Goal: Task Accomplishment & Management: Manage account settings

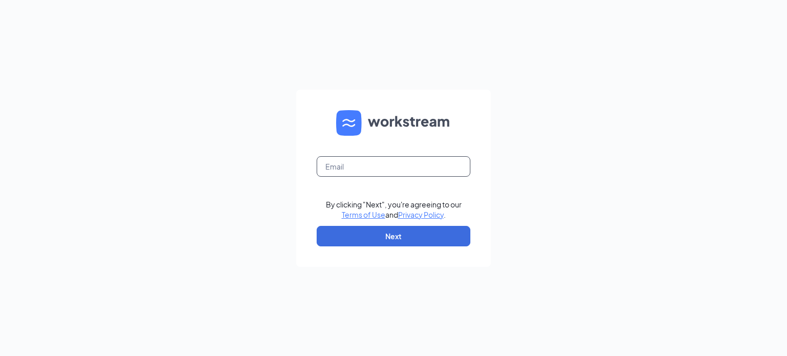
drag, startPoint x: 423, startPoint y: 161, endPoint x: 417, endPoint y: 174, distance: 14.2
click at [423, 165] on input "text" at bounding box center [394, 166] width 154 height 20
type input "safire.harter.nbc@gmail.com"
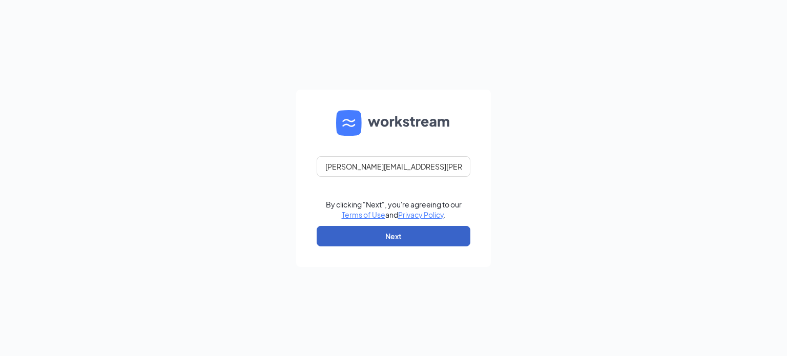
click at [391, 226] on button "Next" at bounding box center [394, 236] width 154 height 20
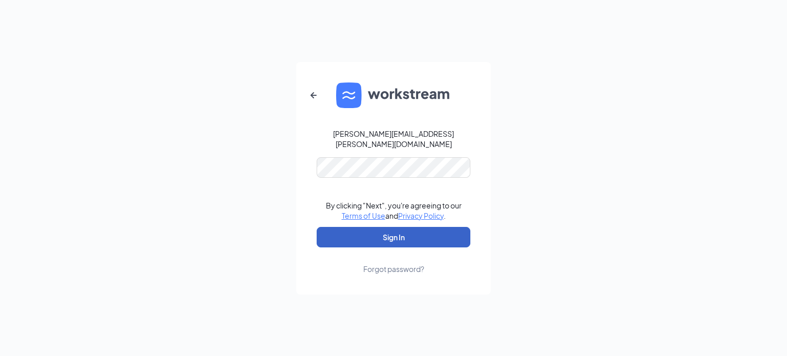
click at [400, 231] on button "Sign In" at bounding box center [394, 237] width 154 height 20
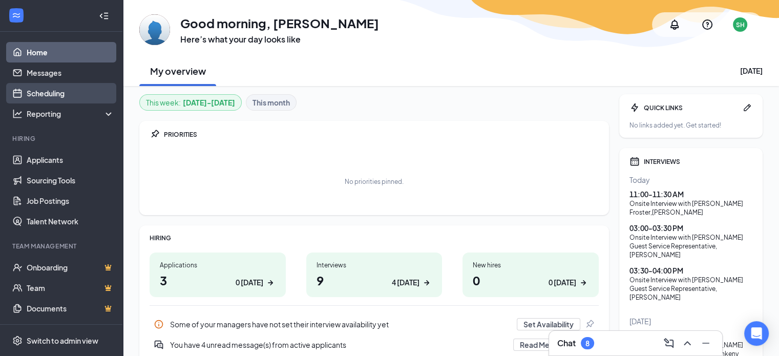
click at [53, 96] on link "Scheduling" at bounding box center [71, 93] width 88 height 20
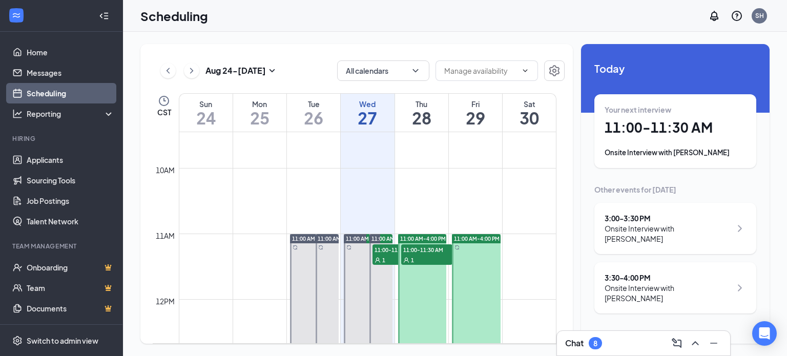
scroll to position [657, 0]
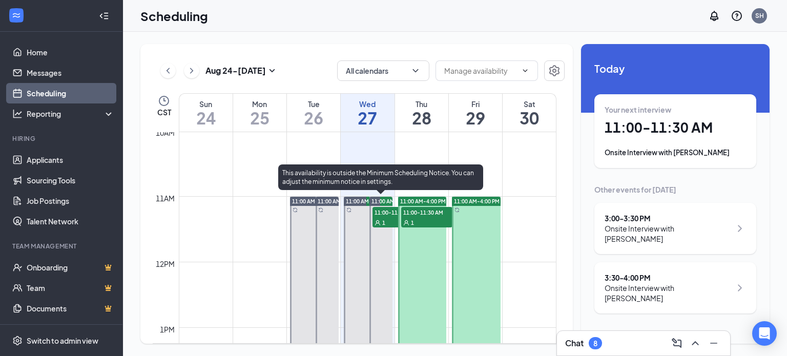
click at [385, 217] on div "1" at bounding box center [397, 222] width 51 height 10
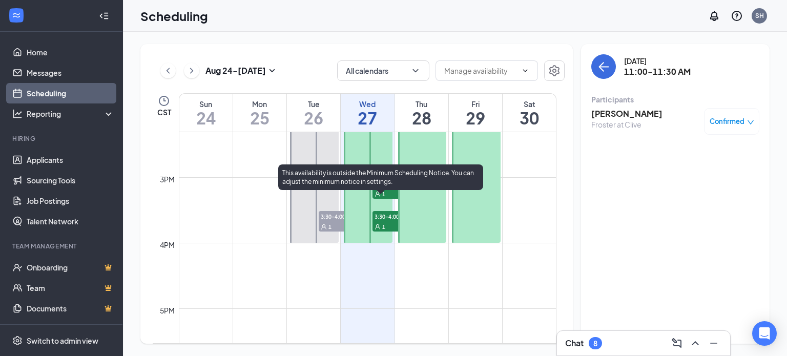
scroll to position [965, 0]
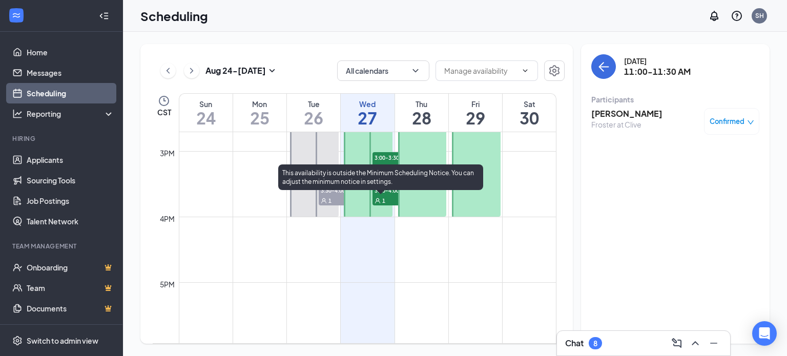
click at [383, 157] on span "3:00-3:30 PM" at bounding box center [397, 157] width 51 height 10
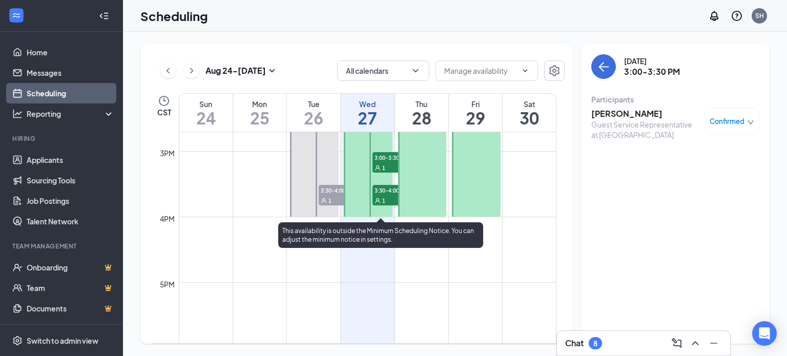
click at [384, 194] on span "3:30-4:00 PM" at bounding box center [397, 190] width 51 height 10
click at [388, 161] on span "3:00-3:30 PM" at bounding box center [397, 157] width 51 height 10
click at [392, 195] on div "1" at bounding box center [397, 200] width 51 height 10
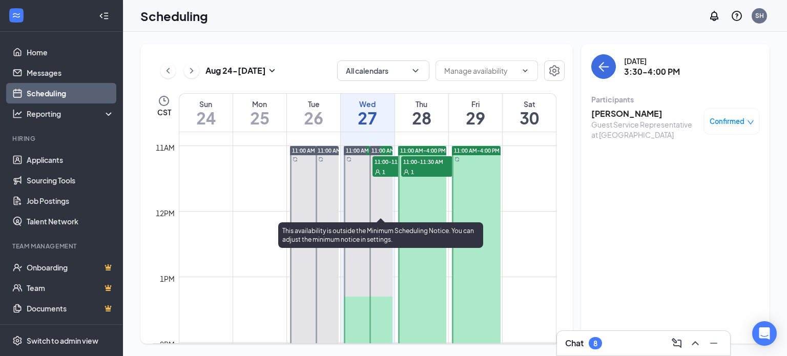
scroll to position [657, 0]
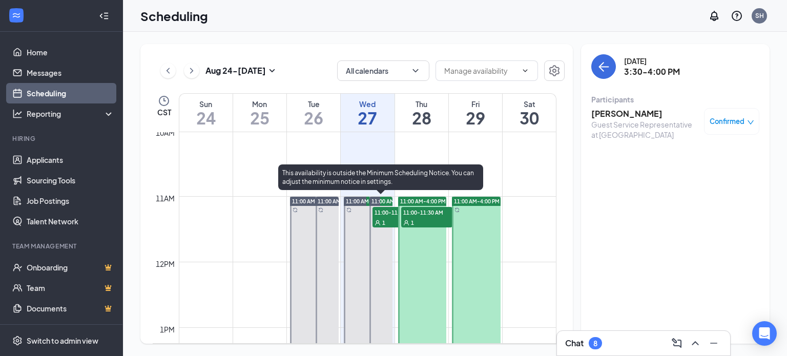
click at [381, 223] on div "1" at bounding box center [397, 222] width 51 height 10
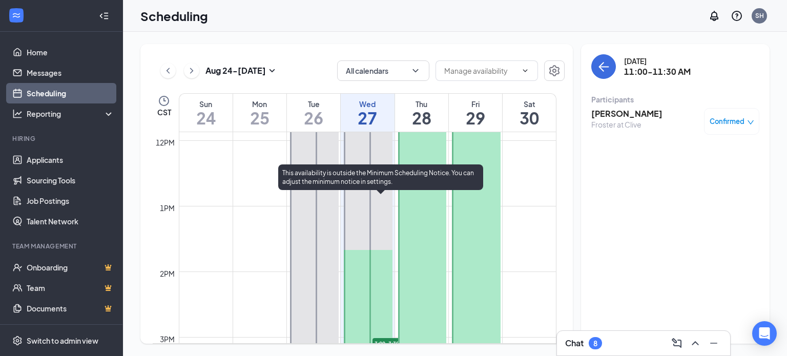
scroll to position [811, 0]
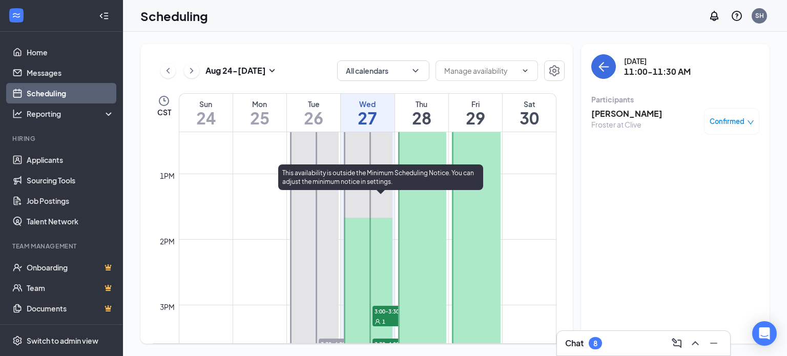
click at [385, 318] on span "1" at bounding box center [383, 321] width 3 height 7
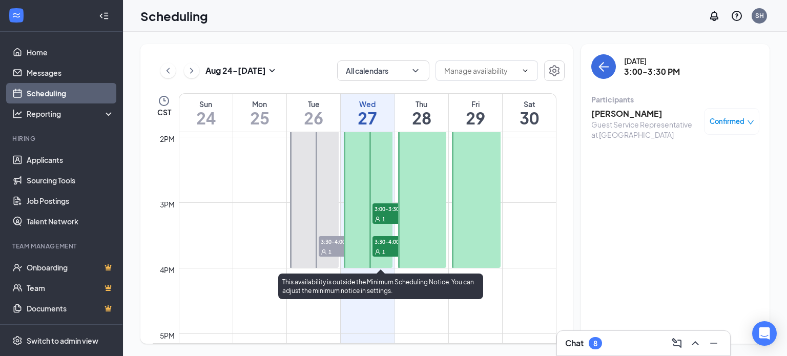
click at [384, 243] on span "3:30-4:00 PM" at bounding box center [397, 241] width 51 height 10
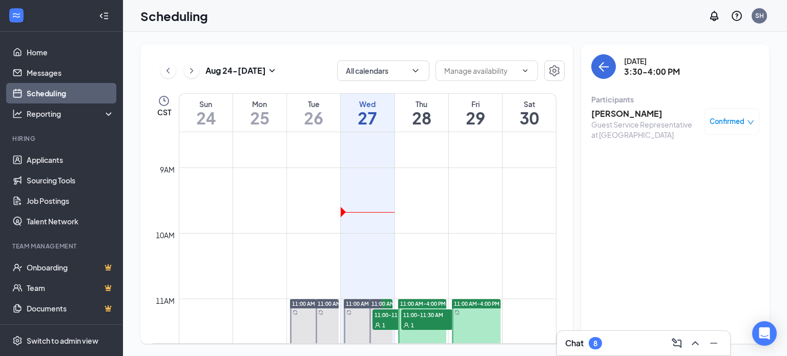
scroll to position [709, 0]
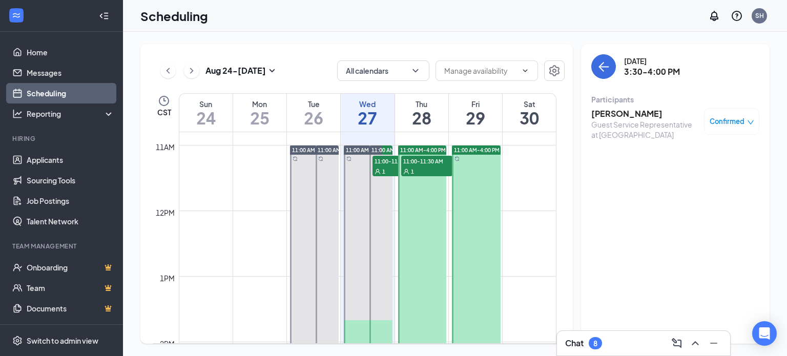
click at [420, 164] on span "11:00-11:30 AM" at bounding box center [426, 161] width 51 height 10
click at [746, 122] on div "Confirmed" at bounding box center [732, 121] width 45 height 10
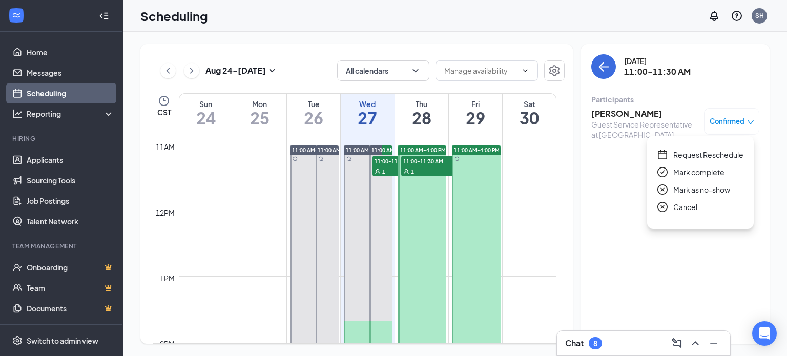
click at [697, 152] on span "Request Reschedule" at bounding box center [708, 154] width 70 height 11
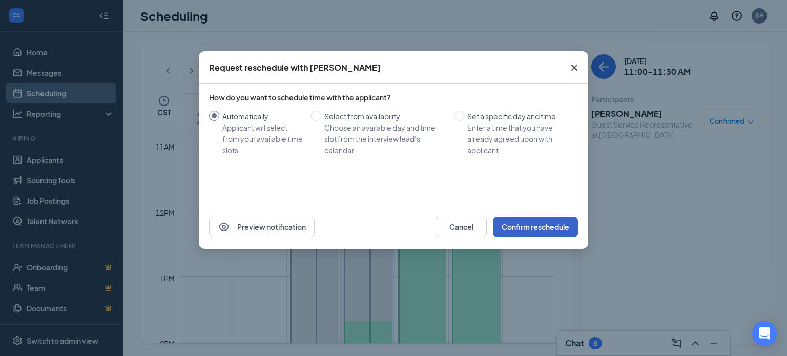
click at [555, 223] on button "Confirm reschedule" at bounding box center [535, 227] width 85 height 20
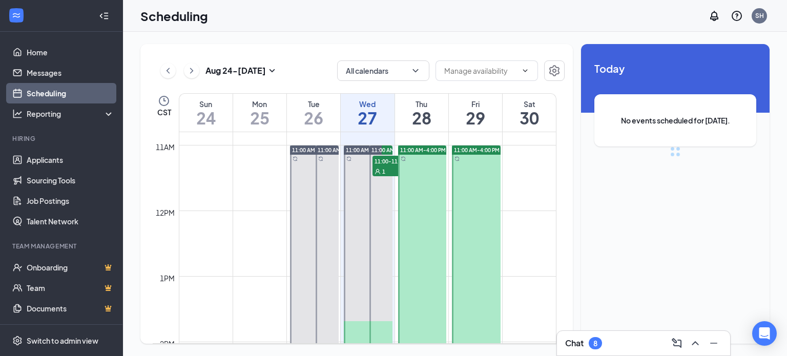
click at [431, 231] on div at bounding box center [422, 309] width 49 height 327
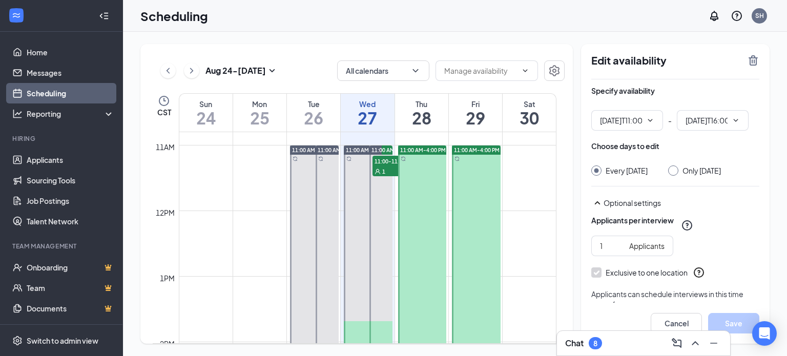
type input "11:00 AM"
type input "04:00 PM"
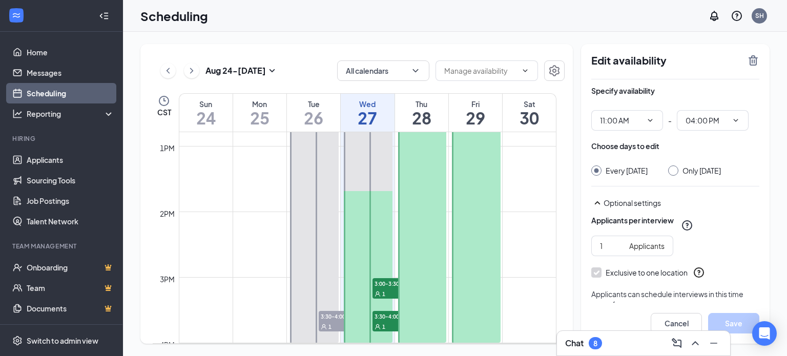
scroll to position [862, 0]
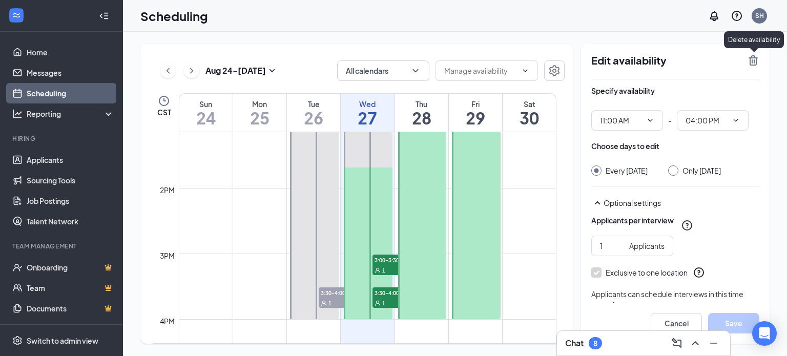
click at [753, 65] on icon "TrashOutline" at bounding box center [753, 60] width 9 height 10
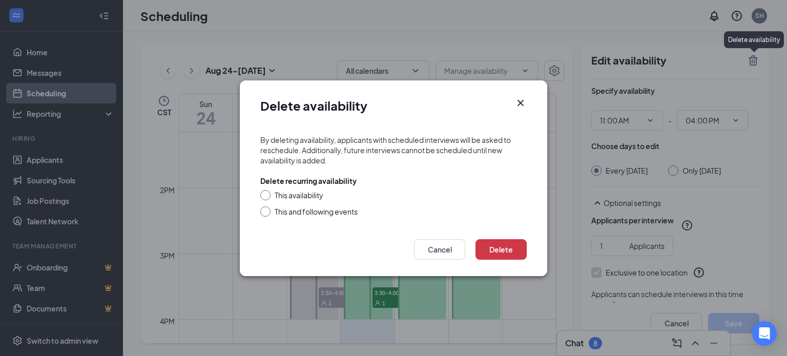
click at [318, 192] on div "This availability" at bounding box center [299, 195] width 49 height 10
click at [267, 192] on input "This availability" at bounding box center [263, 193] width 7 height 7
radio input "true"
click at [512, 246] on button "Delete" at bounding box center [500, 249] width 51 height 20
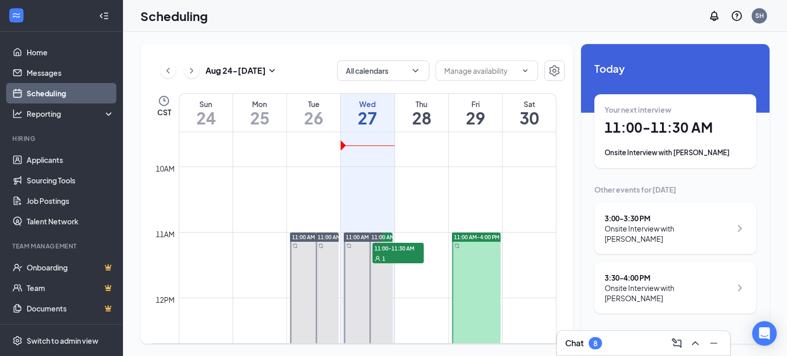
scroll to position [657, 0]
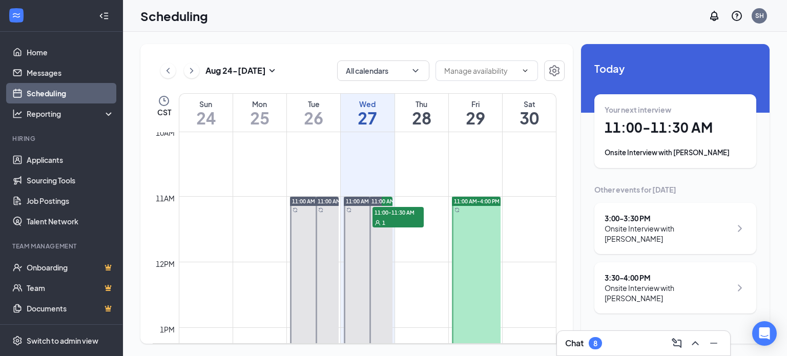
drag, startPoint x: 466, startPoint y: 244, endPoint x: 527, endPoint y: 188, distance: 82.7
click at [466, 243] on div at bounding box center [476, 360] width 49 height 327
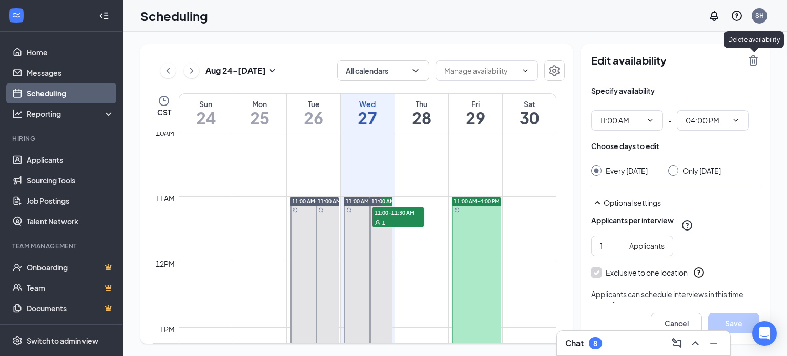
click at [743, 53] on div "Edit availability Specify availability 11:00 AM - 04:00 PM Choose days to edit …" at bounding box center [675, 194] width 189 height 300
click at [745, 61] on div "Edit availability" at bounding box center [675, 66] width 168 height 25
click at [750, 58] on icon "TrashOutline" at bounding box center [753, 60] width 9 height 10
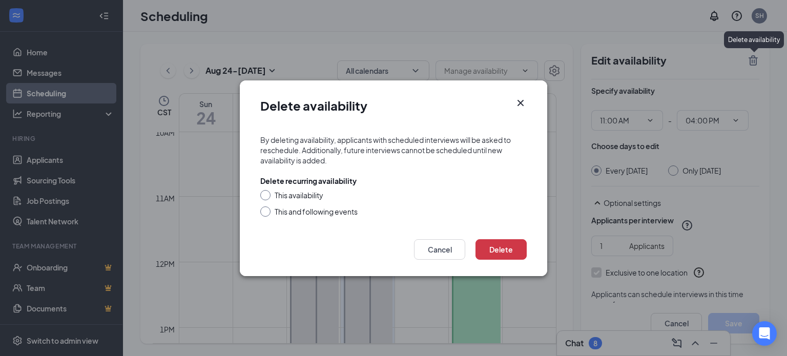
click at [307, 190] on div "This availability" at bounding box center [299, 195] width 49 height 10
click at [267, 190] on input "This availability" at bounding box center [263, 193] width 7 height 7
radio input "true"
click at [506, 241] on button "Delete" at bounding box center [500, 249] width 51 height 20
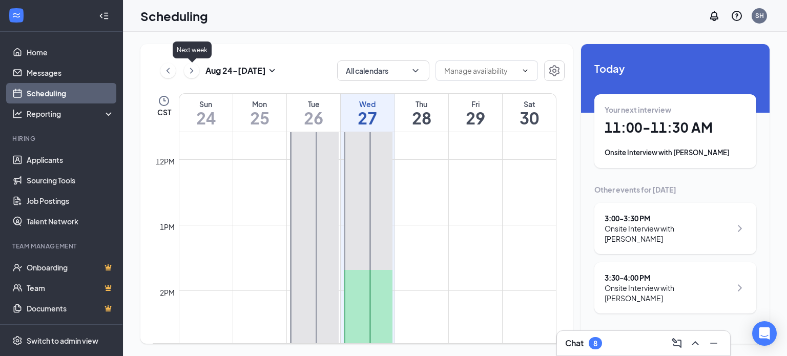
click at [191, 71] on icon "ChevronRight" at bounding box center [191, 71] width 10 height 12
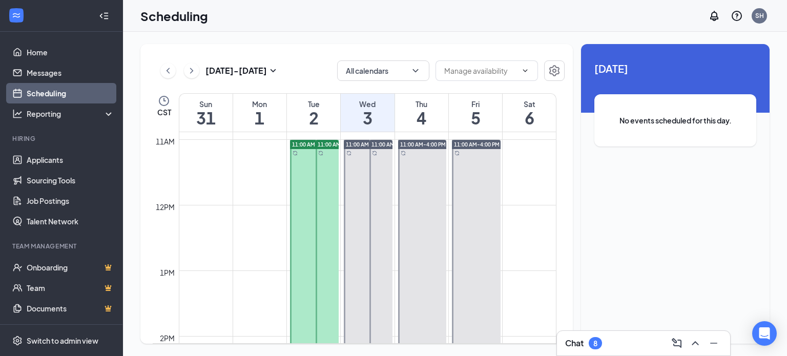
scroll to position [709, 0]
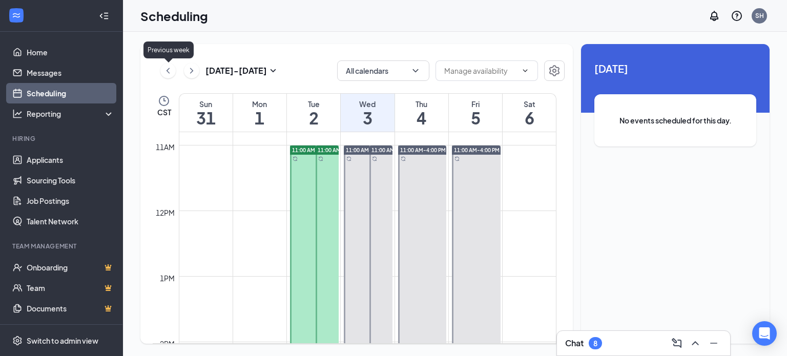
click at [168, 69] on icon "ChevronLeft" at bounding box center [168, 71] width 10 height 12
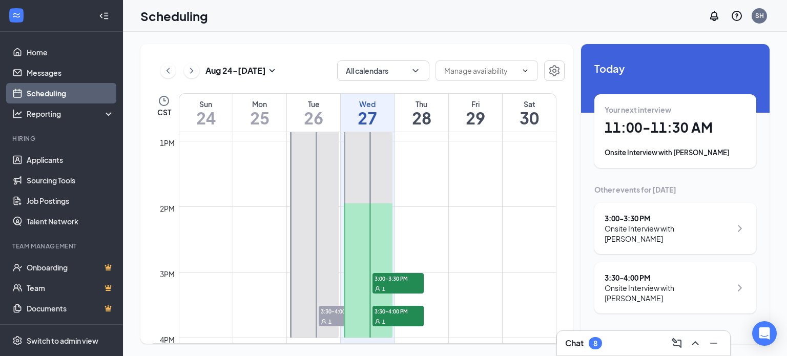
scroll to position [862, 0]
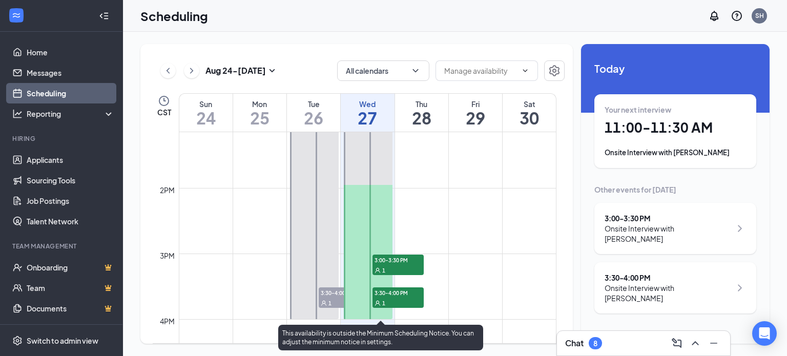
click at [390, 264] on div "3:00-3:30 PM 1" at bounding box center [397, 265] width 51 height 20
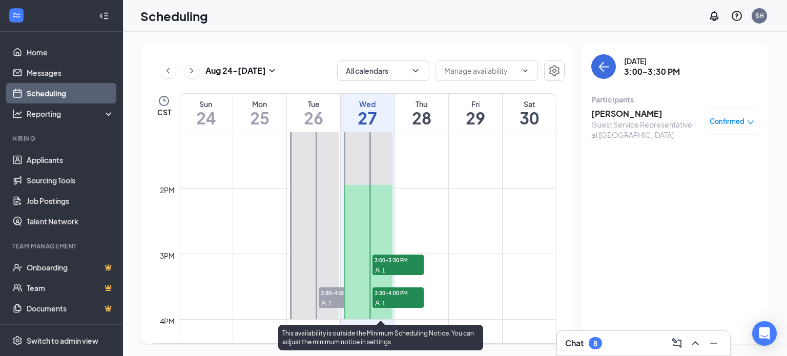
drag, startPoint x: 410, startPoint y: 302, endPoint x: 402, endPoint y: 280, distance: 24.0
click at [408, 296] on div "3:30-4:00 PM 1" at bounding box center [397, 297] width 51 height 20
